Goal: Task Accomplishment & Management: Manage account settings

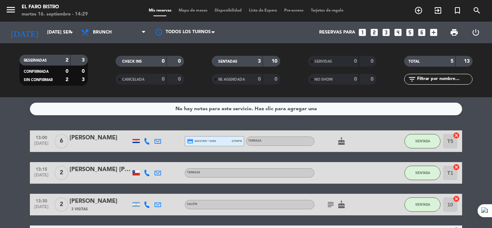
scroll to position [87, 0]
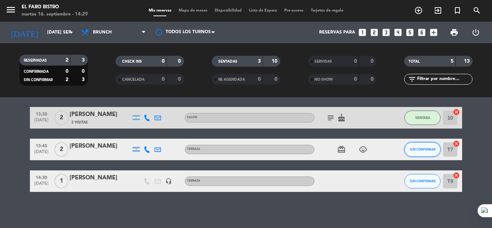
click at [418, 147] on button "SIN CONFIRMAR" at bounding box center [422, 149] width 36 height 14
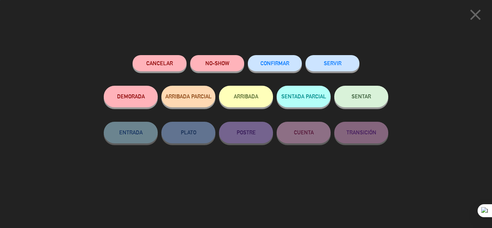
click at [361, 93] on button "SENTAR" at bounding box center [361, 97] width 54 height 22
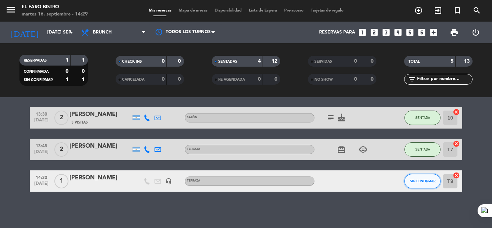
click at [427, 181] on span "SIN CONFIRMAR" at bounding box center [423, 181] width 26 height 4
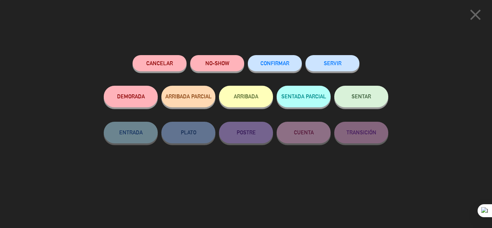
click at [361, 93] on button "SENTAR" at bounding box center [361, 97] width 54 height 22
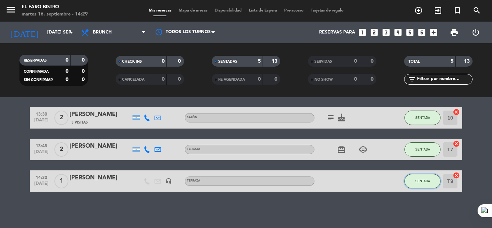
click at [411, 181] on button "SENTADA" at bounding box center [422, 181] width 36 height 14
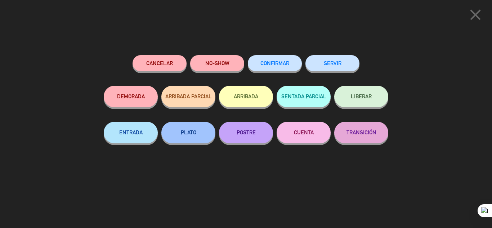
click at [339, 61] on button "SERVIR" at bounding box center [332, 63] width 54 height 16
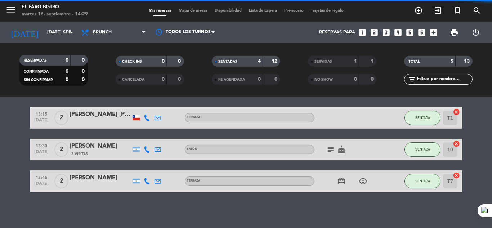
scroll to position [55, 0]
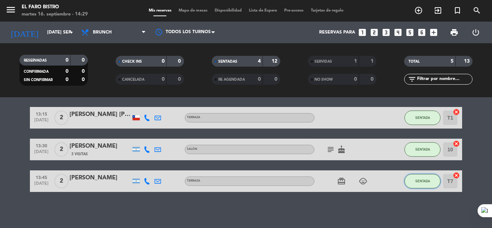
click at [418, 178] on button "SENTADA" at bounding box center [422, 181] width 36 height 14
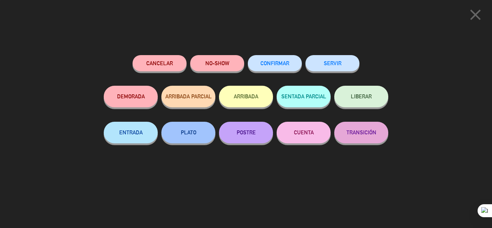
click at [339, 62] on button "SERVIR" at bounding box center [332, 63] width 54 height 16
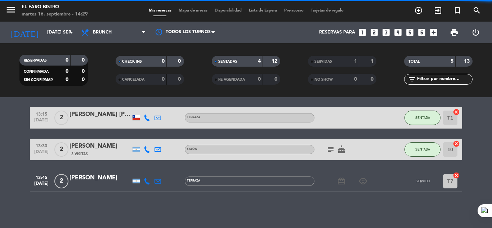
scroll to position [23, 0]
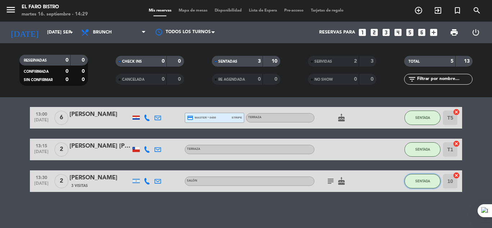
click at [426, 179] on span "SENTADA" at bounding box center [422, 181] width 15 height 4
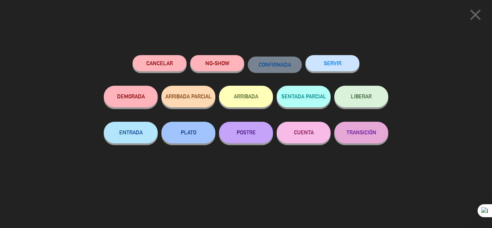
click at [339, 57] on button "SERVIR" at bounding box center [332, 63] width 54 height 16
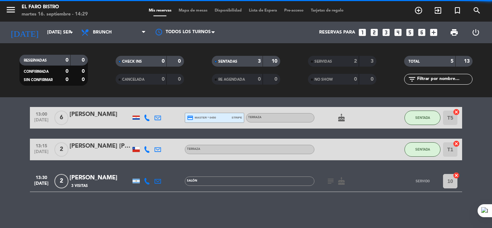
scroll to position [0, 0]
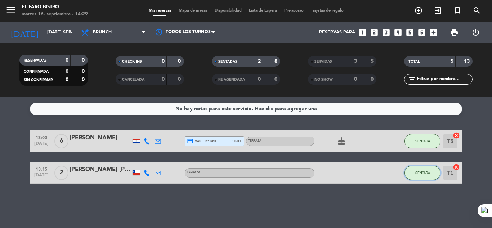
click at [426, 172] on span "SENTADA" at bounding box center [422, 173] width 15 height 4
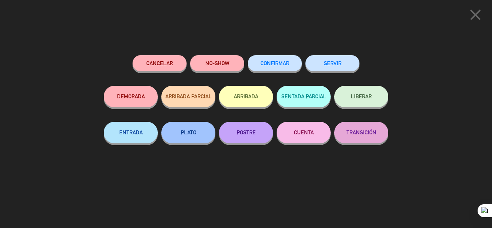
click at [338, 60] on button "SERVIR" at bounding box center [332, 63] width 54 height 16
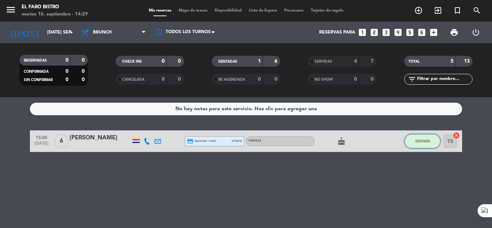
click at [421, 142] on span "SENTADA" at bounding box center [422, 141] width 15 height 4
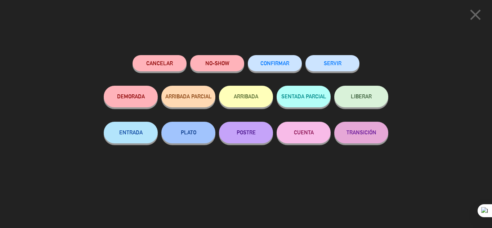
click at [328, 62] on button "SERVIR" at bounding box center [332, 63] width 54 height 16
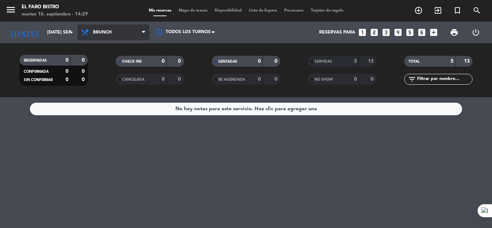
click at [143, 33] on icon at bounding box center [143, 33] width 3 height 6
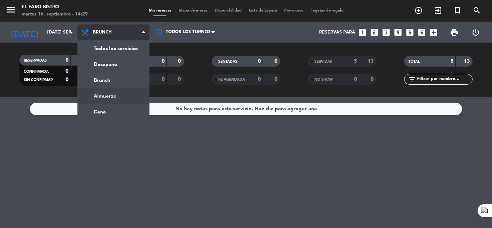
click at [118, 97] on ng-component "menu El Faro Bistro martes 16. septiembre - 14:29 Mis reservas Mapa de mesas Di…" at bounding box center [246, 114] width 492 height 228
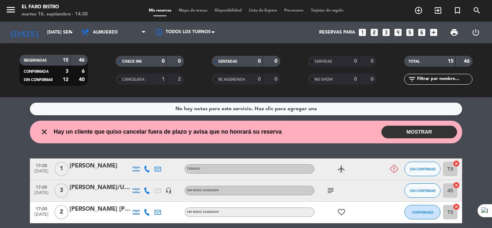
click at [419, 129] on button "MOSTRAR" at bounding box center [419, 132] width 76 height 13
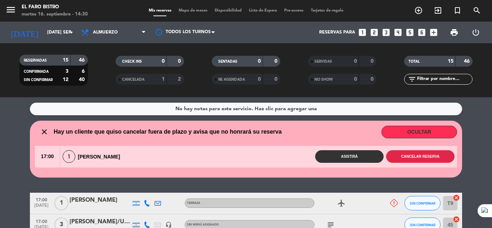
click at [417, 155] on button "Cancelar reserva" at bounding box center [420, 156] width 68 height 13
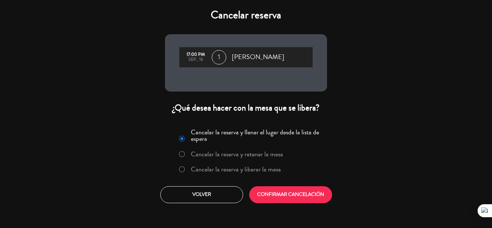
click at [242, 169] on label "Cancelar la reserva y liberar la mesa" at bounding box center [236, 169] width 90 height 6
click at [285, 192] on button "CONFIRMAR CANCELACIÓN" at bounding box center [290, 194] width 83 height 17
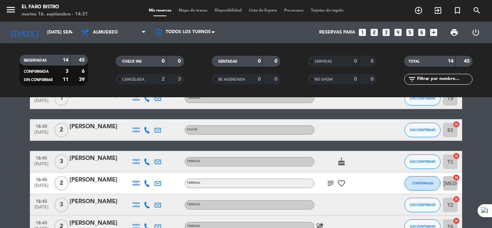
scroll to position [183, 0]
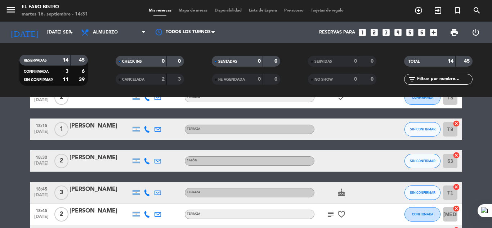
click at [139, 76] on div "CANCELADA" at bounding box center [133, 79] width 33 height 8
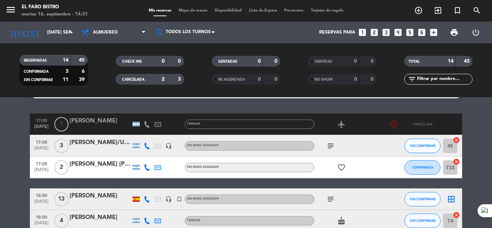
scroll to position [0, 0]
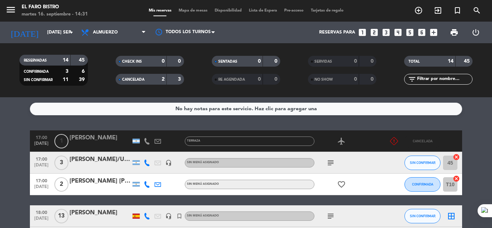
click at [143, 76] on div "CANCELADA" at bounding box center [133, 79] width 33 height 8
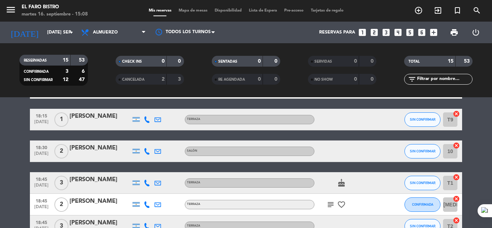
scroll to position [169, 0]
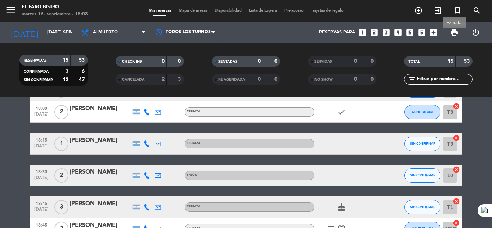
click at [455, 32] on span "print" at bounding box center [454, 32] width 9 height 9
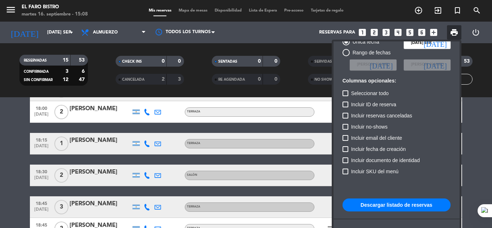
scroll to position [44, 0]
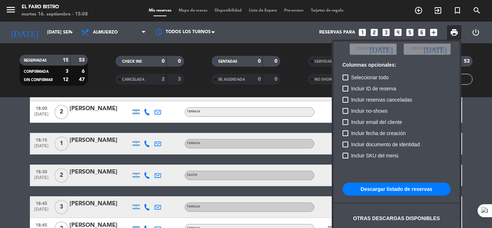
click at [381, 186] on button "Descargar listado de reservas" at bounding box center [397, 189] width 108 height 13
click at [481, 115] on div at bounding box center [246, 114] width 492 height 228
